Goal: Use online tool/utility: Use online tool/utility

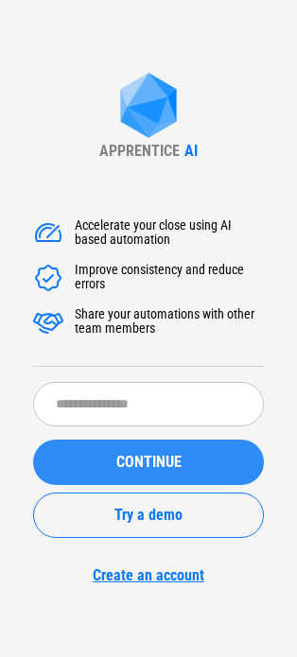
click at [160, 473] on button "CONTINUE" at bounding box center [148, 462] width 231 height 45
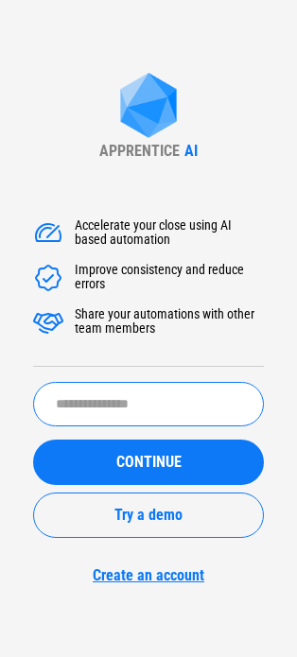
click at [151, 405] on input "text" at bounding box center [148, 404] width 231 height 44
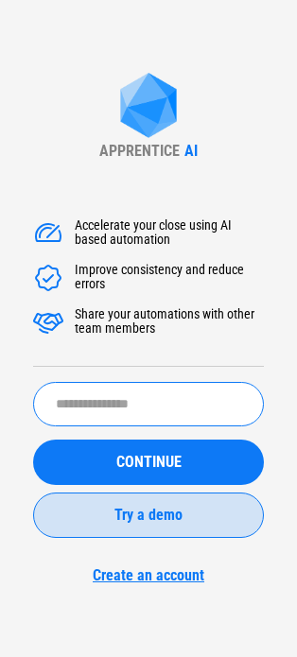
type input "****"
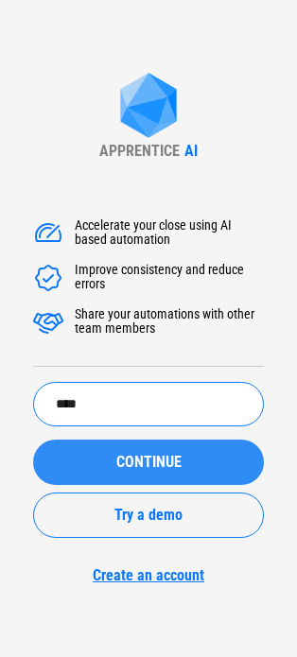
click at [130, 469] on span "CONTINUE" at bounding box center [148, 462] width 65 height 15
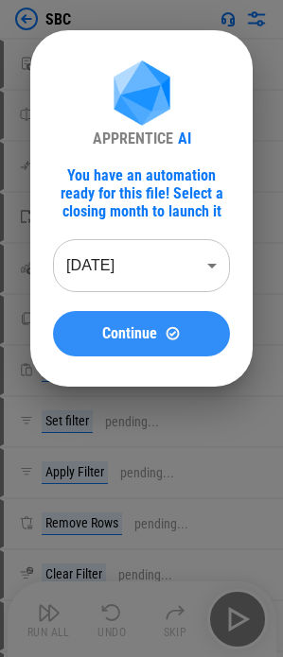
click at [152, 339] on span "Continue" at bounding box center [129, 333] width 55 height 15
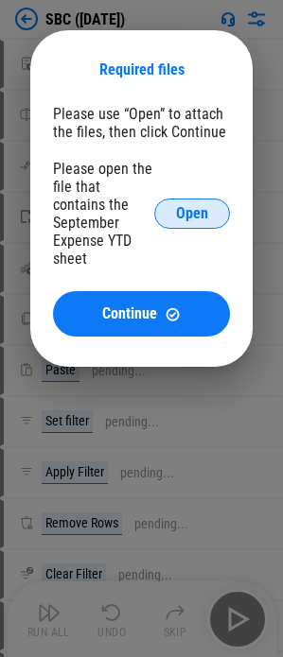
click at [193, 210] on span "Open" at bounding box center [192, 213] width 32 height 15
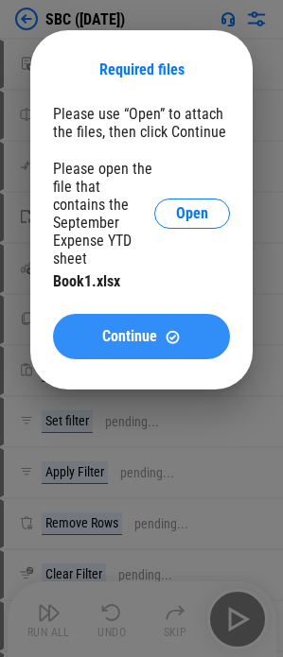
click at [143, 329] on span "Continue" at bounding box center [129, 336] width 55 height 15
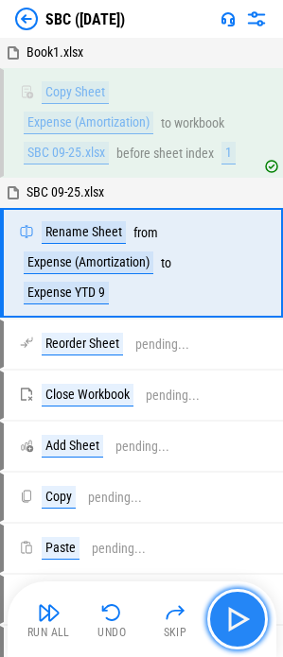
click at [240, 621] on img "button" at bounding box center [237, 619] width 30 height 30
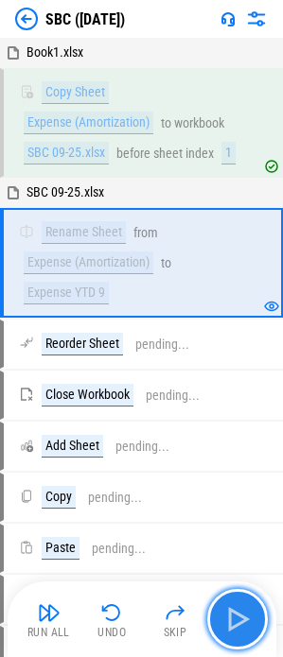
click at [240, 621] on img "button" at bounding box center [237, 619] width 30 height 30
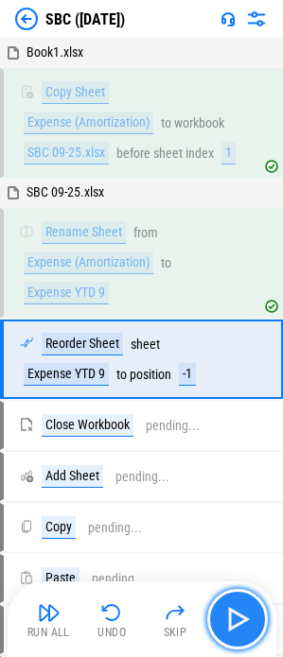
click at [240, 621] on img "button" at bounding box center [237, 619] width 30 height 30
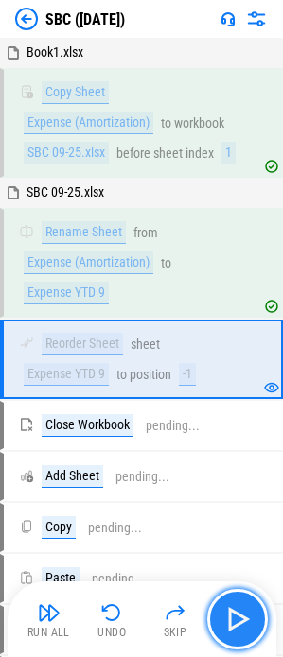
click at [240, 621] on img "button" at bounding box center [237, 619] width 30 height 30
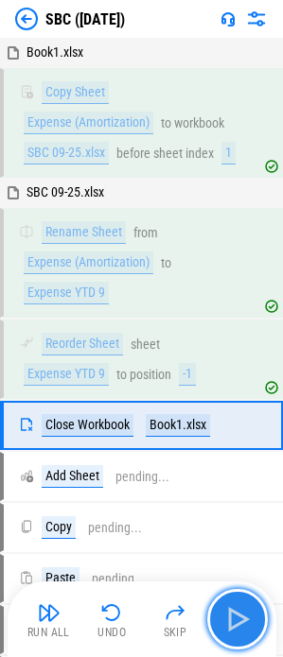
click at [237, 617] on img "button" at bounding box center [237, 619] width 30 height 30
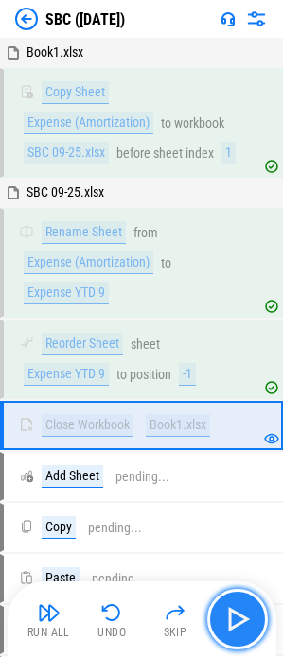
click at [237, 617] on img "button" at bounding box center [237, 619] width 30 height 30
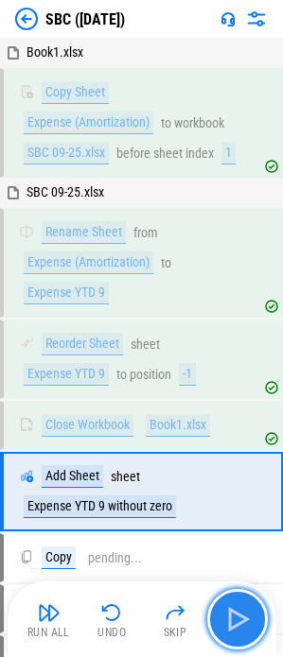
click at [237, 617] on img "button" at bounding box center [237, 619] width 30 height 30
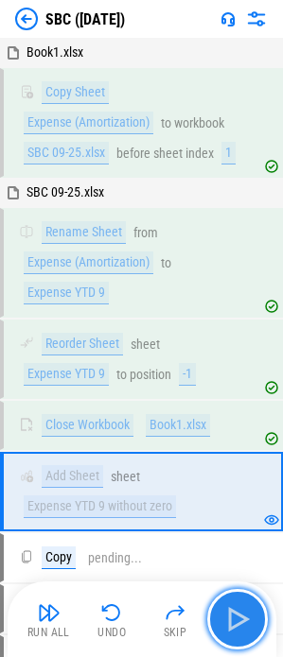
click at [237, 617] on img "button" at bounding box center [237, 619] width 30 height 30
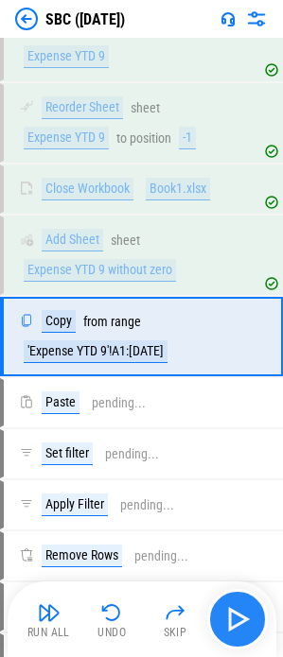
scroll to position [245, 0]
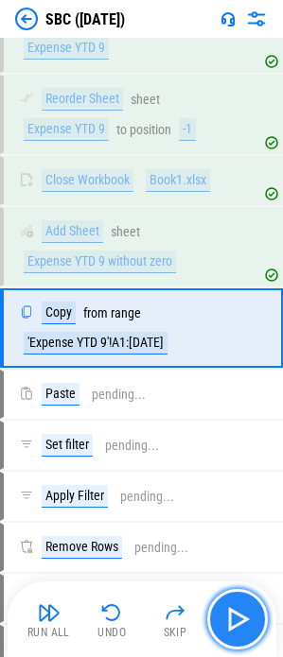
click at [237, 617] on img "button" at bounding box center [237, 619] width 30 height 30
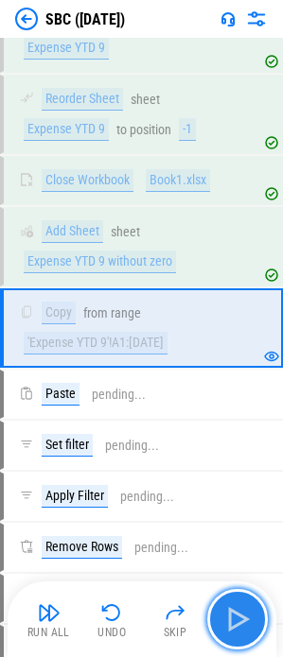
click at [237, 617] on img "button" at bounding box center [237, 619] width 30 height 30
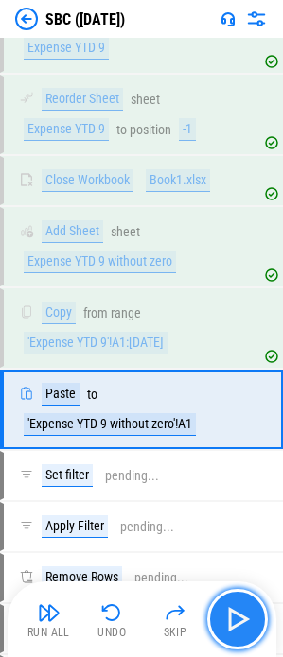
click at [237, 617] on img "button" at bounding box center [237, 619] width 30 height 30
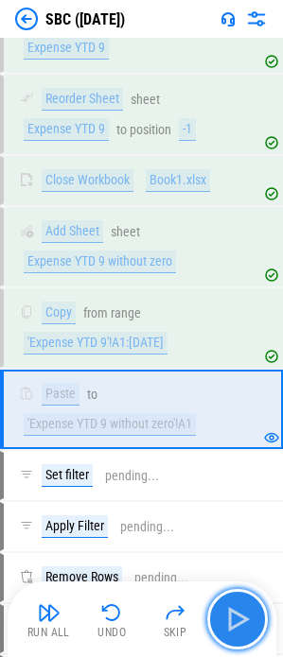
click at [237, 617] on img "button" at bounding box center [237, 619] width 30 height 30
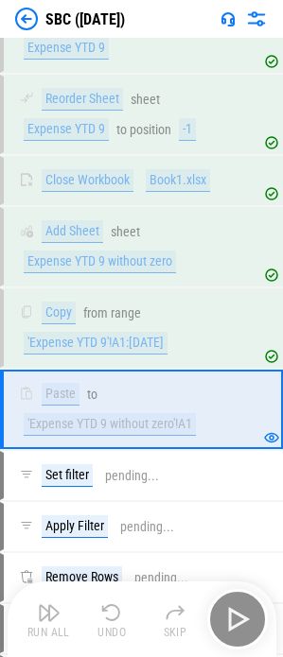
click at [237, 617] on div "Run All Undo Skip" at bounding box center [144, 619] width 250 height 61
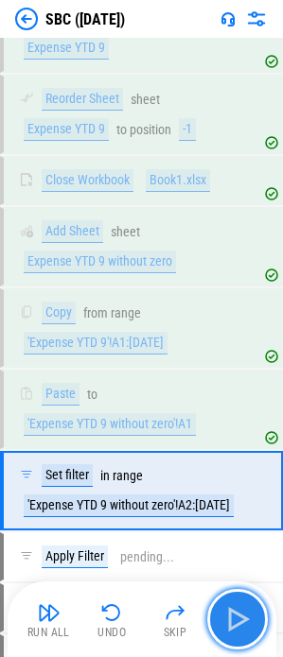
click at [237, 619] on img "button" at bounding box center [237, 619] width 30 height 30
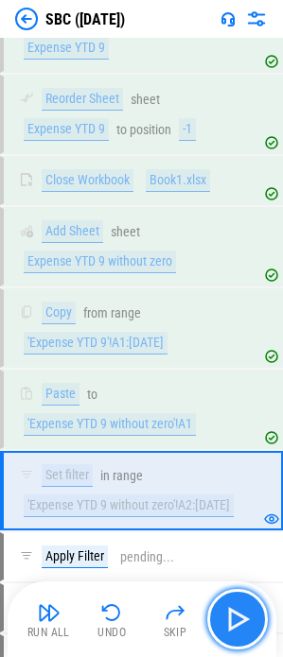
click at [237, 619] on img "button" at bounding box center [237, 619] width 30 height 30
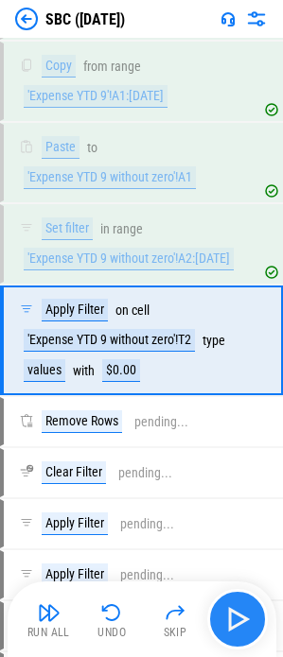
scroll to position [504, 0]
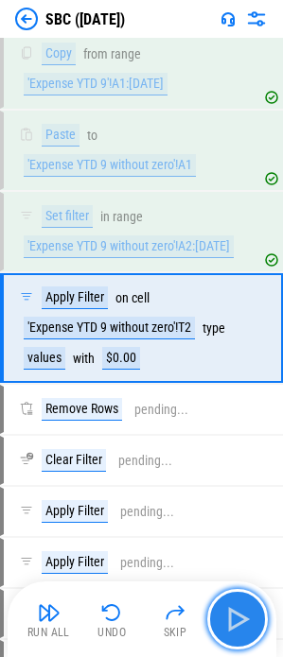
click at [237, 619] on img "button" at bounding box center [237, 619] width 30 height 30
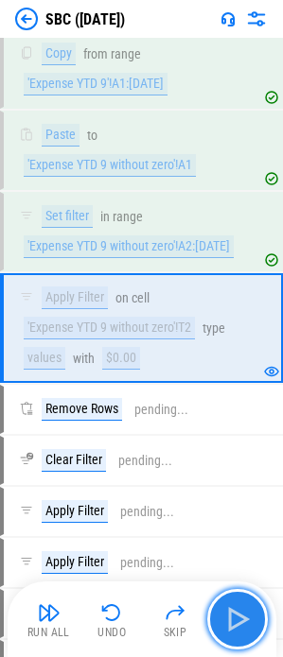
click at [237, 619] on img "button" at bounding box center [237, 619] width 30 height 30
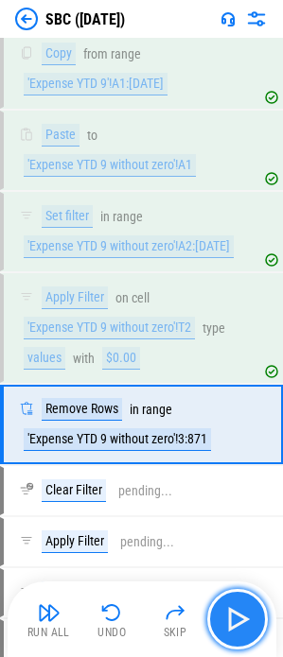
click at [237, 619] on img "button" at bounding box center [237, 619] width 30 height 30
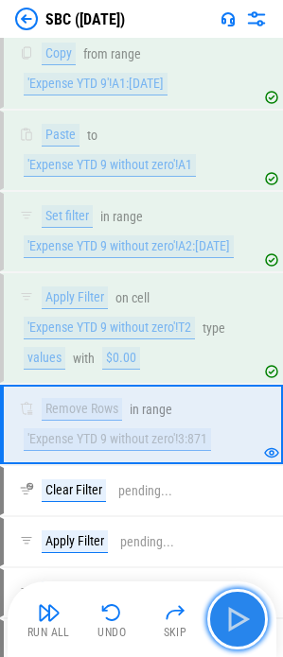
click at [239, 617] on img "button" at bounding box center [237, 619] width 30 height 30
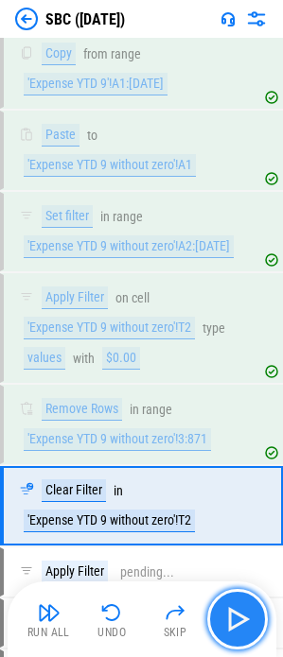
click at [235, 617] on img "button" at bounding box center [237, 619] width 30 height 30
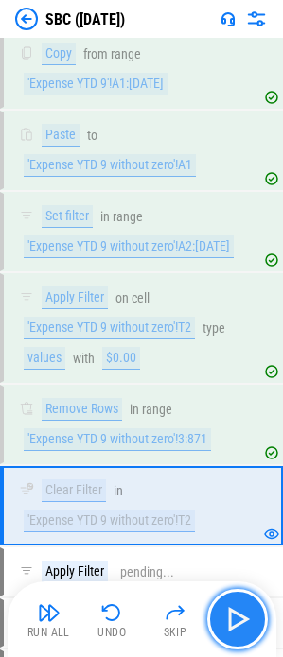
click at [230, 613] on img "button" at bounding box center [237, 619] width 30 height 30
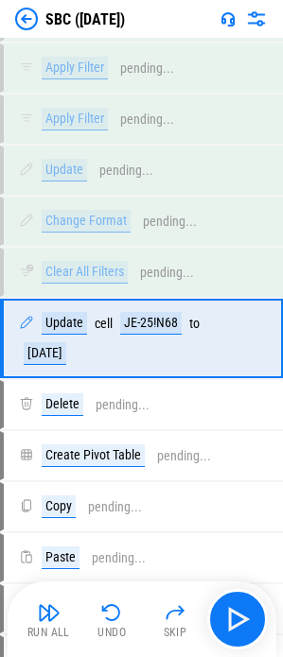
scroll to position [1018, 0]
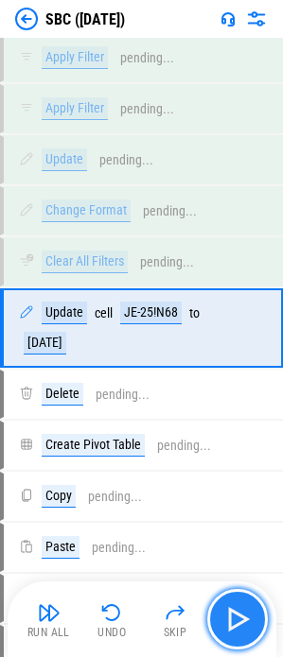
click at [233, 618] on img "button" at bounding box center [237, 619] width 30 height 30
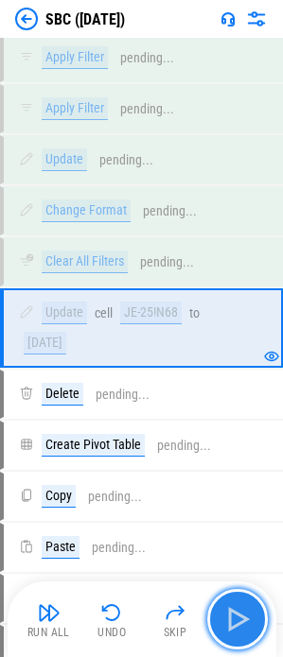
click at [238, 620] on img "button" at bounding box center [237, 619] width 30 height 30
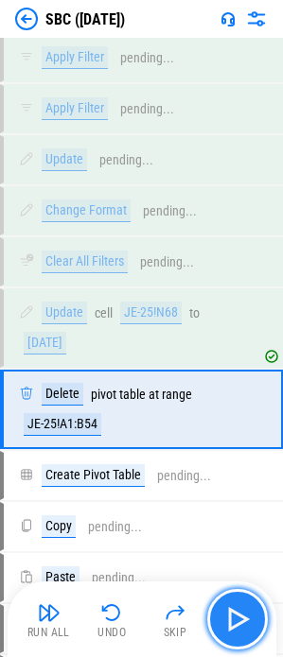
click at [231, 616] on img "button" at bounding box center [237, 619] width 30 height 30
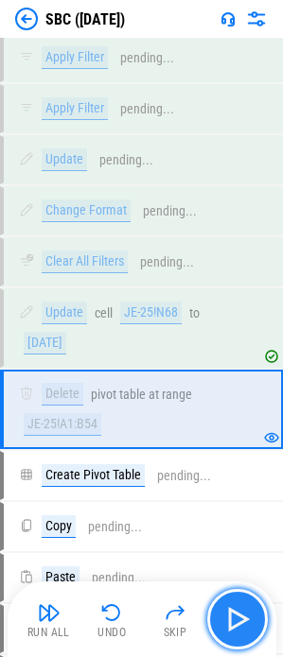
click at [236, 616] on img "button" at bounding box center [237, 619] width 30 height 30
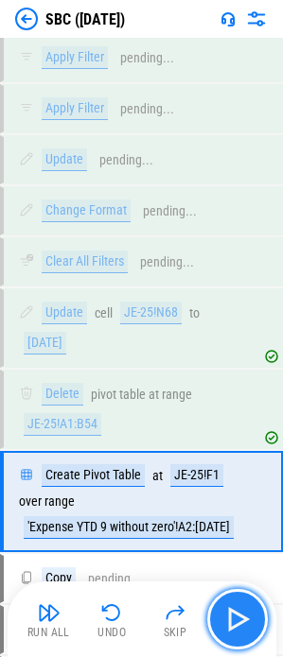
click at [236, 616] on img "button" at bounding box center [237, 619] width 30 height 30
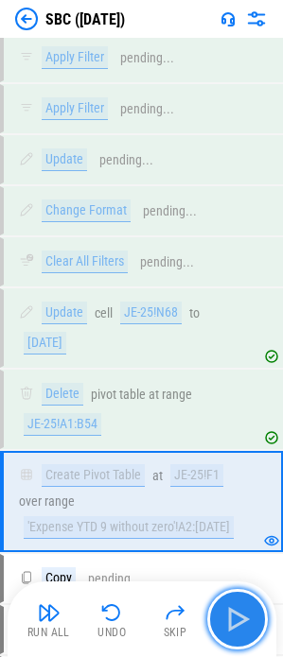
click at [246, 629] on img "button" at bounding box center [237, 619] width 30 height 30
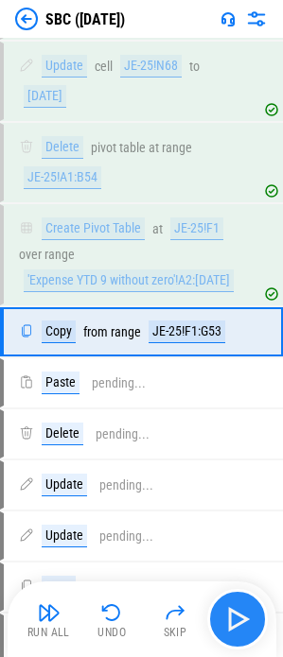
scroll to position [1269, 0]
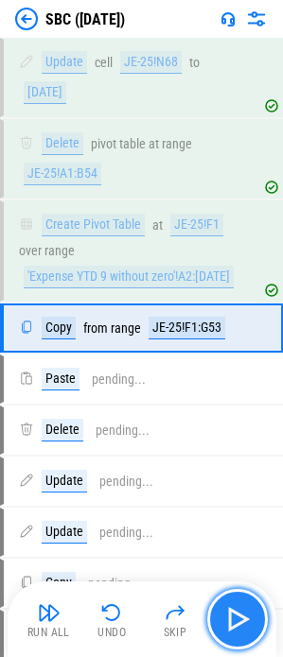
click at [239, 610] on img "button" at bounding box center [237, 619] width 30 height 30
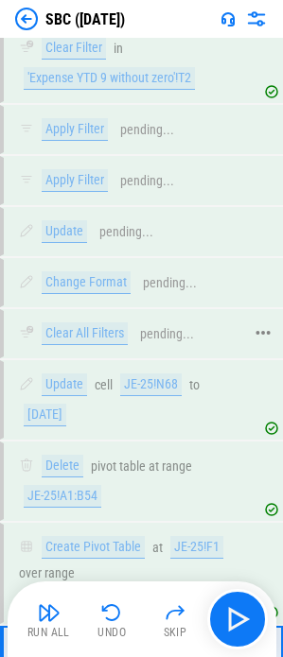
scroll to position [702, 0]
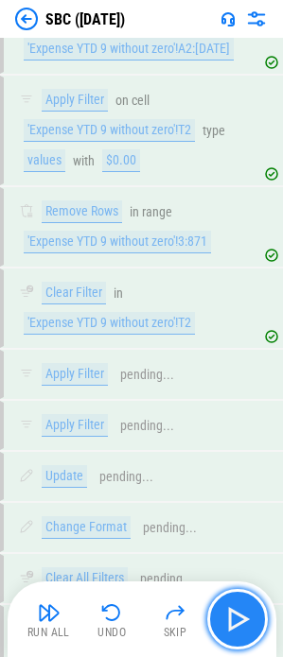
click at [252, 623] on img "button" at bounding box center [237, 619] width 30 height 30
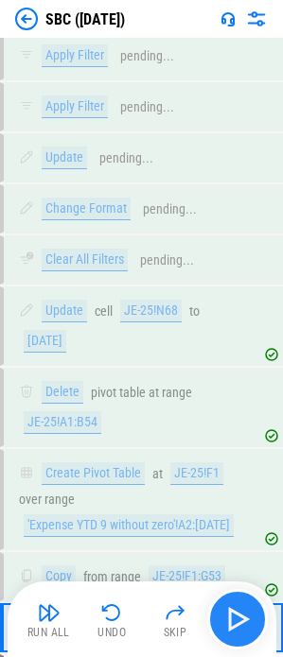
scroll to position [1320, 0]
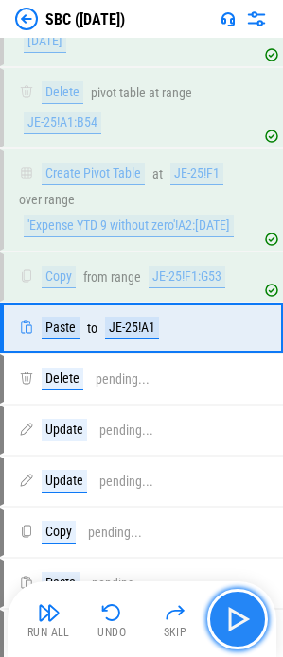
click at [251, 622] on img "button" at bounding box center [237, 619] width 30 height 30
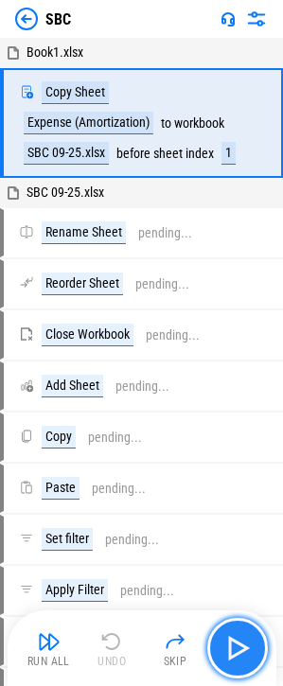
click at [247, 652] on img "button" at bounding box center [237, 648] width 30 height 30
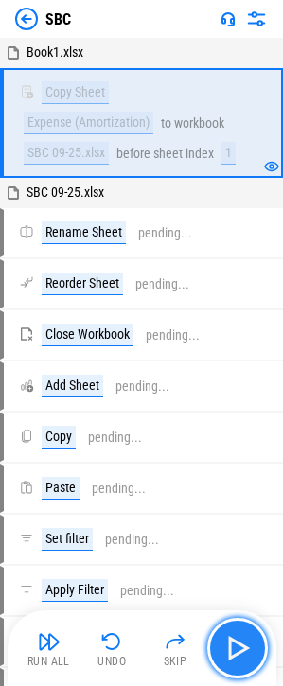
click at [245, 652] on img "button" at bounding box center [237, 648] width 30 height 30
